Goal: Find specific page/section: Find specific page/section

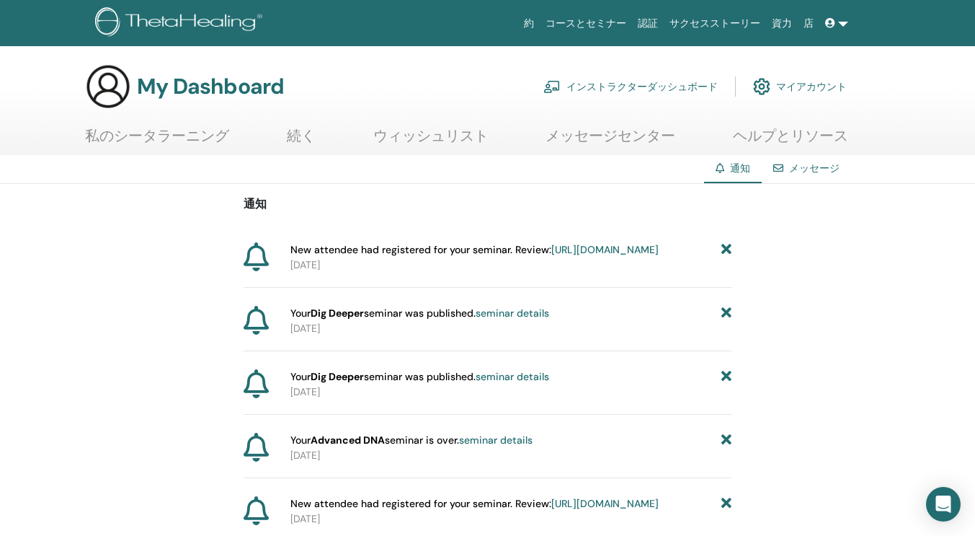
click at [551, 256] on link "[URL][DOMAIN_NAME]" at bounding box center [604, 249] width 107 height 13
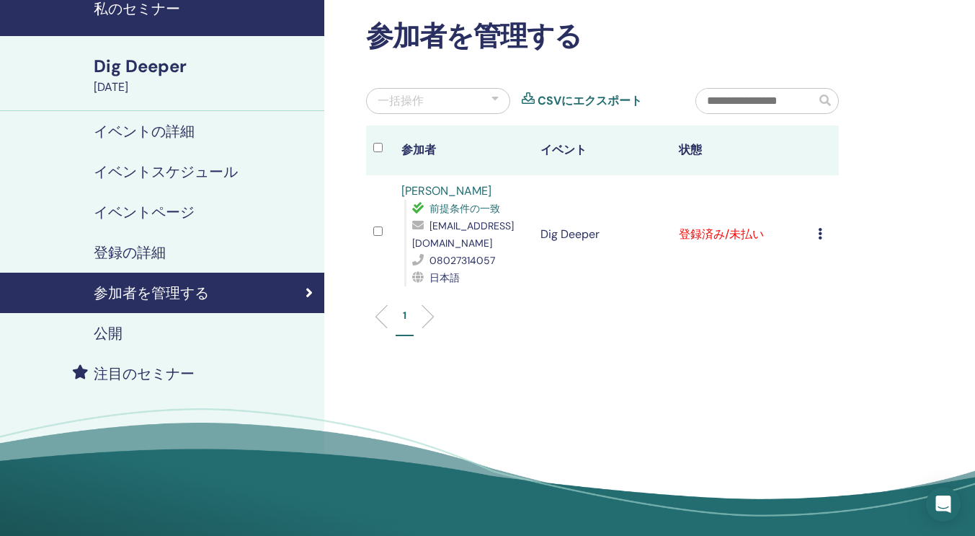
scroll to position [73, 0]
